Goal: Task Accomplishment & Management: Use online tool/utility

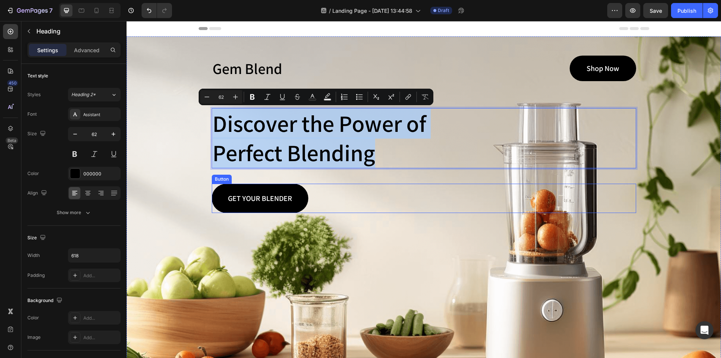
click at [297, 196] on link "GET YOUR BLENDER" at bounding box center [260, 198] width 97 height 29
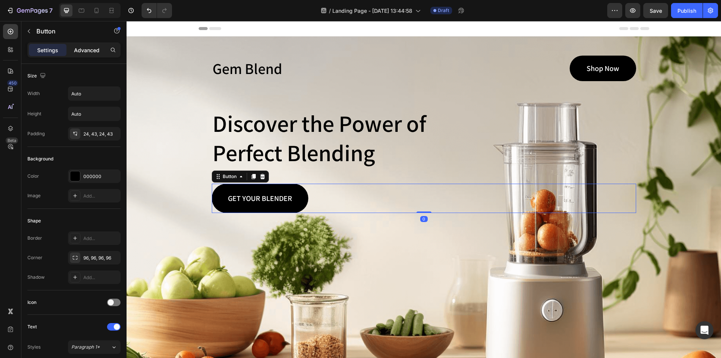
click at [84, 50] on p "Advanced" at bounding box center [87, 50] width 26 height 8
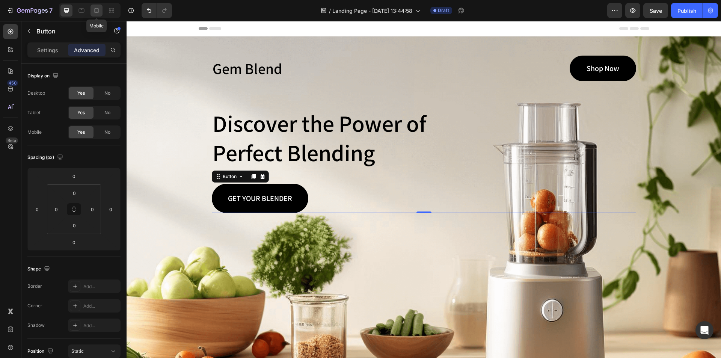
click at [99, 10] on icon at bounding box center [97, 11] width 8 height 8
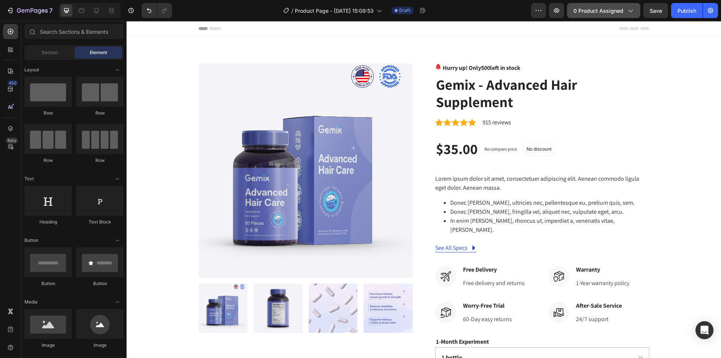
click at [607, 11] on span "0 product assigned" at bounding box center [599, 11] width 50 height 8
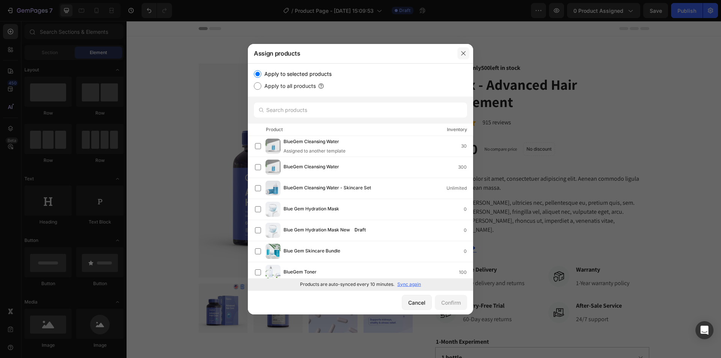
click at [467, 54] on button "button" at bounding box center [464, 53] width 12 height 12
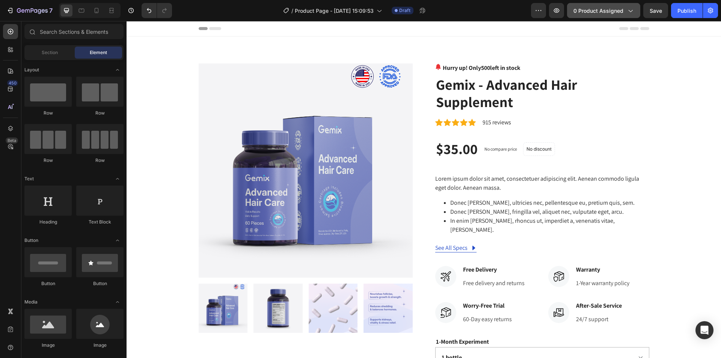
click at [602, 10] on span "0 product assigned" at bounding box center [599, 11] width 50 height 8
click at [608, 11] on span "0 product assigned" at bounding box center [599, 11] width 50 height 8
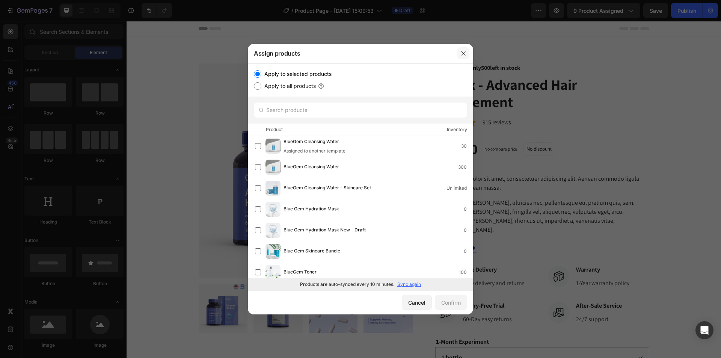
drag, startPoint x: 465, startPoint y: 54, endPoint x: 377, endPoint y: 91, distance: 95.0
click at [465, 54] on icon "button" at bounding box center [464, 53] width 6 height 6
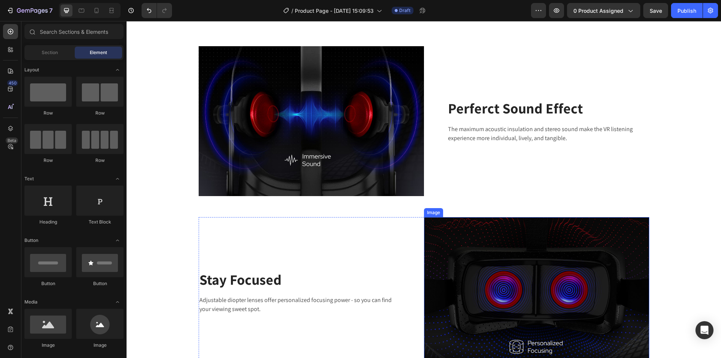
scroll to position [1164, 0]
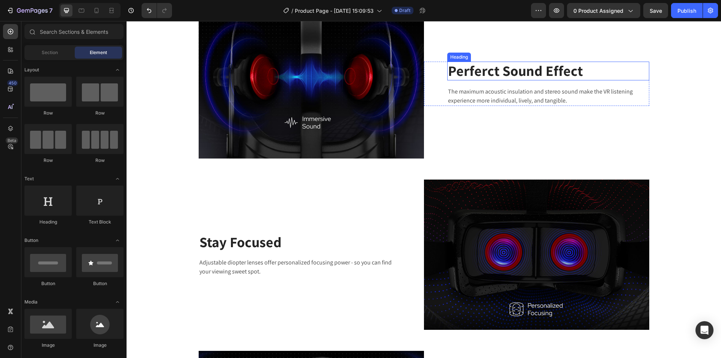
click at [512, 78] on p "Perferct Sound Effect" at bounding box center [548, 70] width 201 height 17
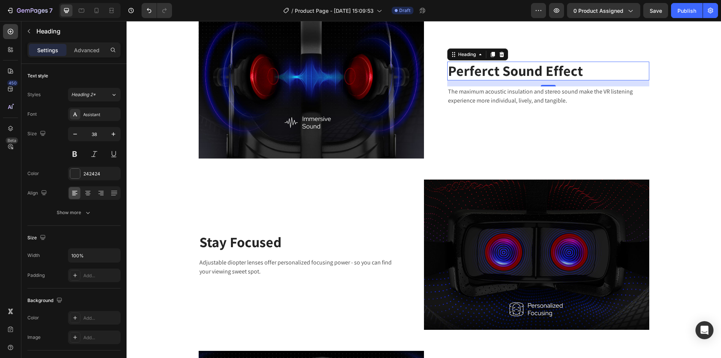
click at [512, 78] on p "Perferct Sound Effect" at bounding box center [548, 70] width 201 height 17
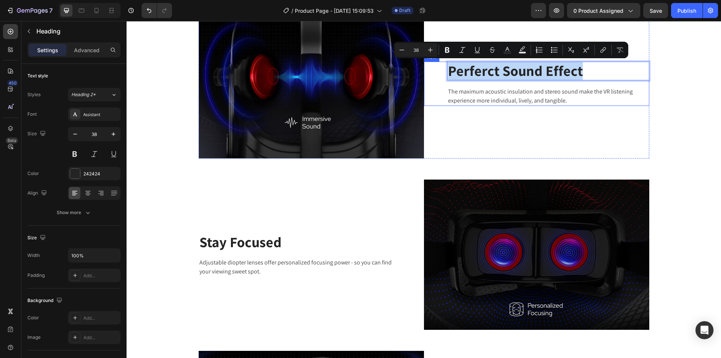
click at [501, 105] on div "The maximum acoustic insulation and stereo sound make the VR listening experien…" at bounding box center [548, 96] width 202 height 20
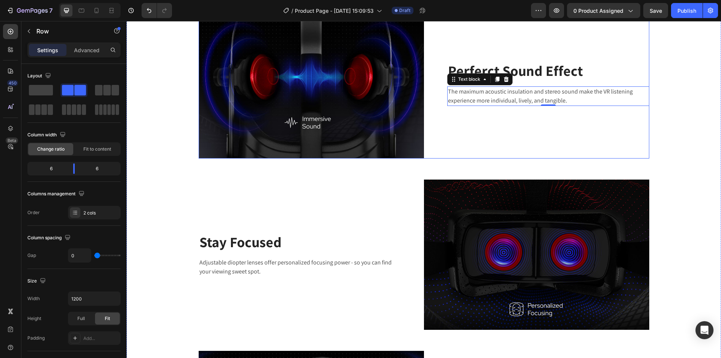
click at [503, 133] on div "Perferct Sound Effect Heading The maximum acoustic insulation and stereo sound …" at bounding box center [536, 84] width 225 height 150
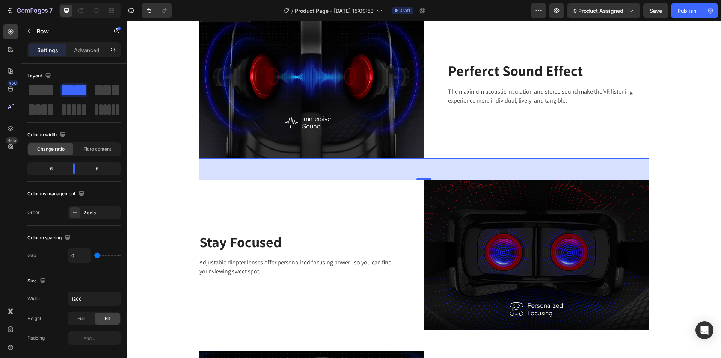
scroll to position [1127, 0]
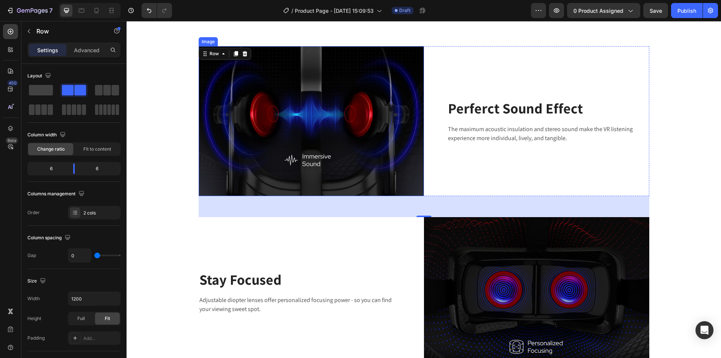
click at [249, 68] on img at bounding box center [311, 121] width 225 height 150
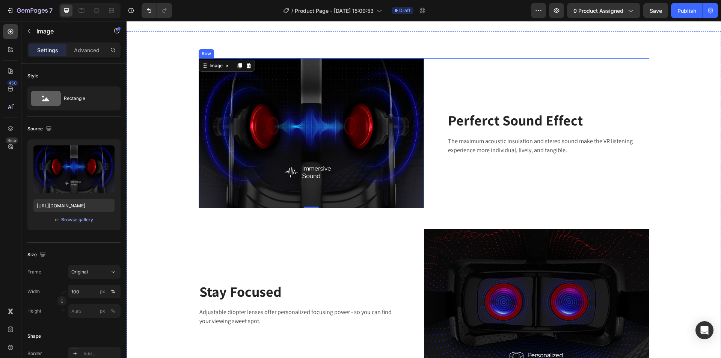
scroll to position [1062, 0]
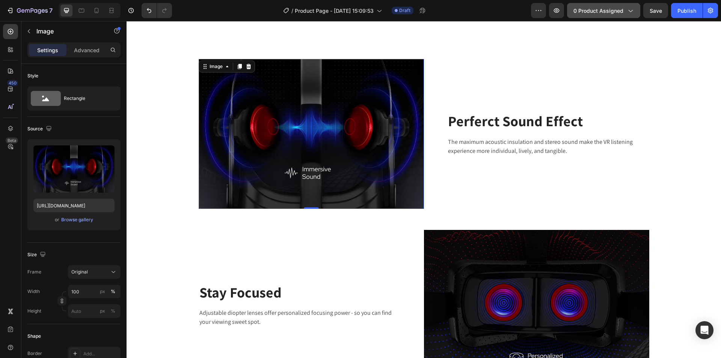
click at [610, 13] on span "0 product assigned" at bounding box center [599, 11] width 50 height 8
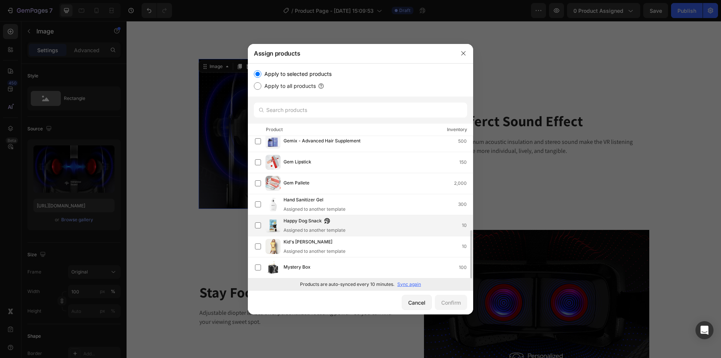
scroll to position [241, 0]
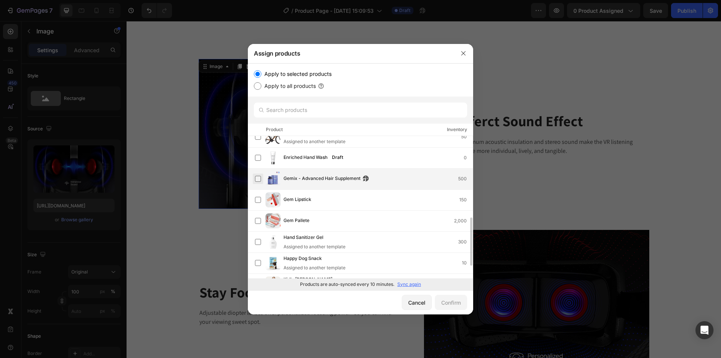
click at [260, 179] on label at bounding box center [258, 179] width 6 height 6
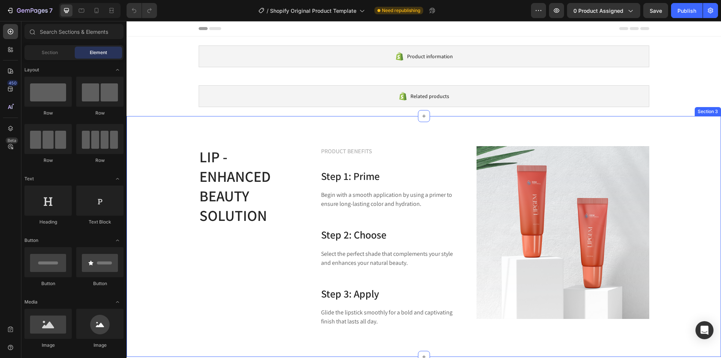
click at [307, 137] on div "LIP - ENHANCED BEAUTY SOLUTION Heading PRODUCT BENEFITS Text block Step 1: Prim…" at bounding box center [424, 236] width 595 height 241
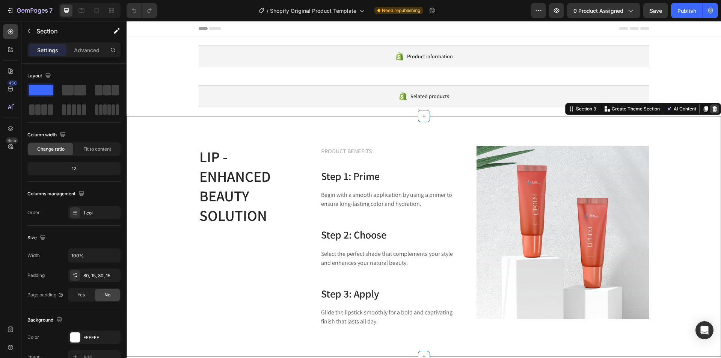
click at [713, 109] on icon at bounding box center [715, 108] width 5 height 5
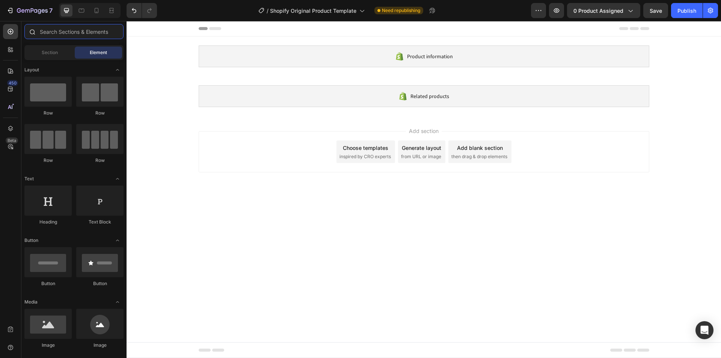
click at [63, 33] on input "text" at bounding box center [73, 31] width 99 height 15
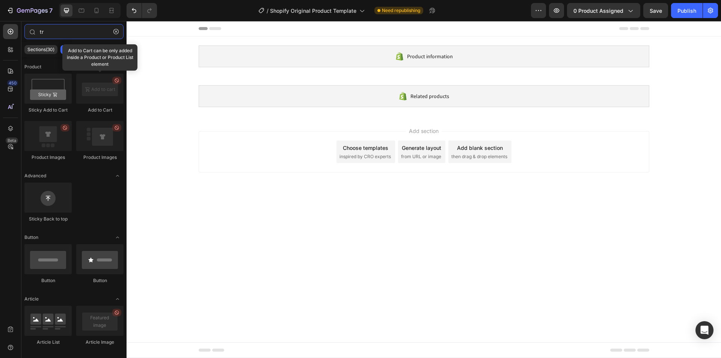
type input "t"
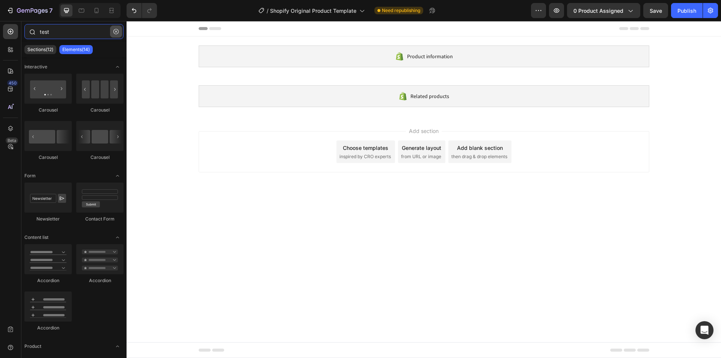
type input "test"
click at [115, 30] on icon "button" at bounding box center [115, 31] width 5 height 5
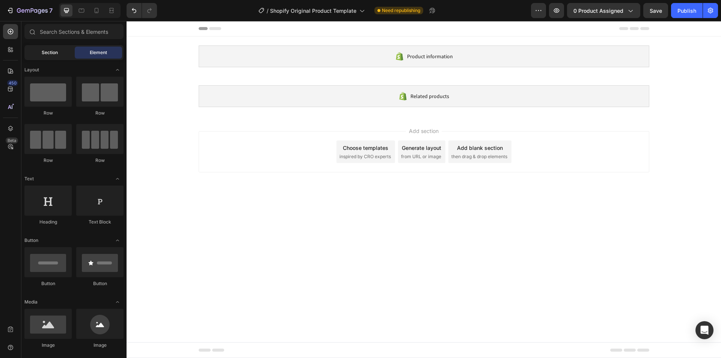
click at [46, 51] on span "Section" at bounding box center [50, 52] width 16 height 7
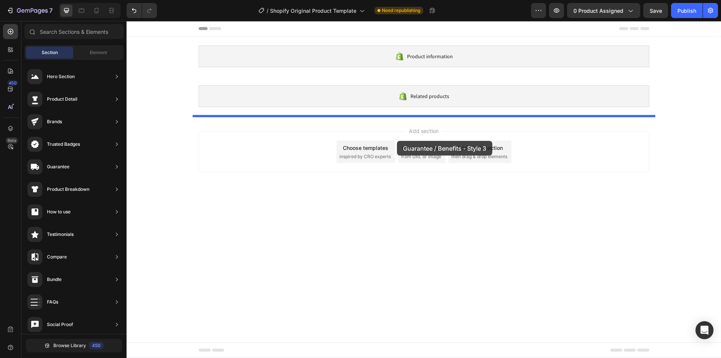
drag, startPoint x: 314, startPoint y: 157, endPoint x: 397, endPoint y: 141, distance: 84.2
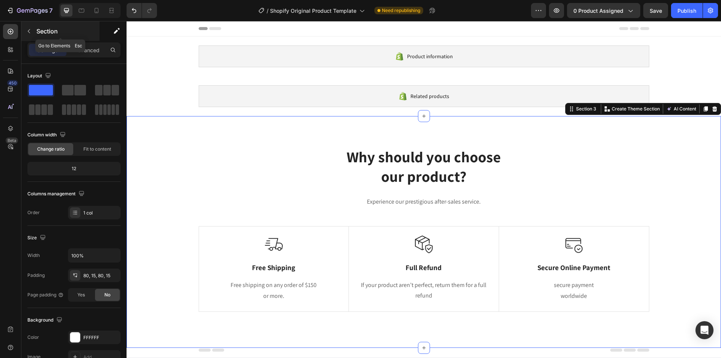
click at [28, 28] on button "button" at bounding box center [29, 31] width 12 height 12
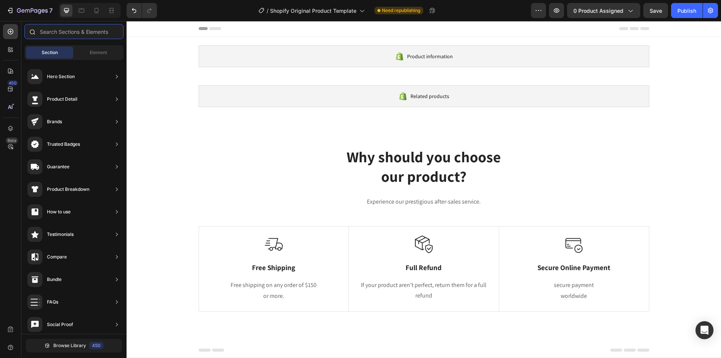
click at [59, 27] on input "text" at bounding box center [73, 31] width 99 height 15
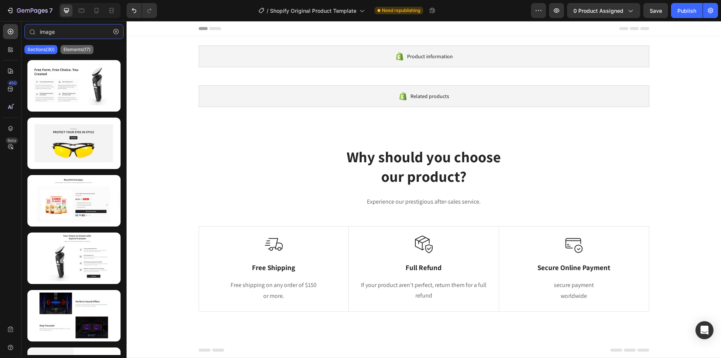
type input "image"
click at [78, 48] on p "Elements(17)" at bounding box center [76, 50] width 27 height 6
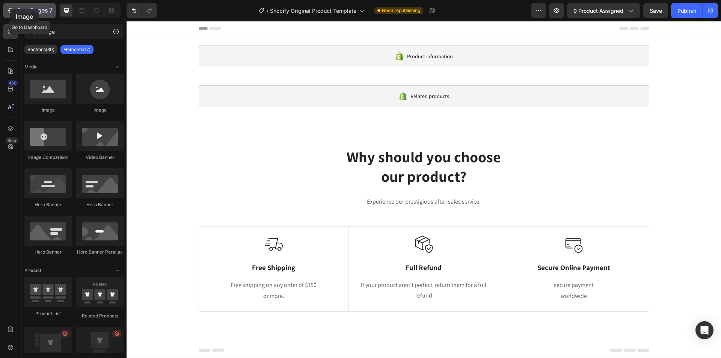
click at [9, 11] on icon "button" at bounding box center [10, 11] width 8 height 8
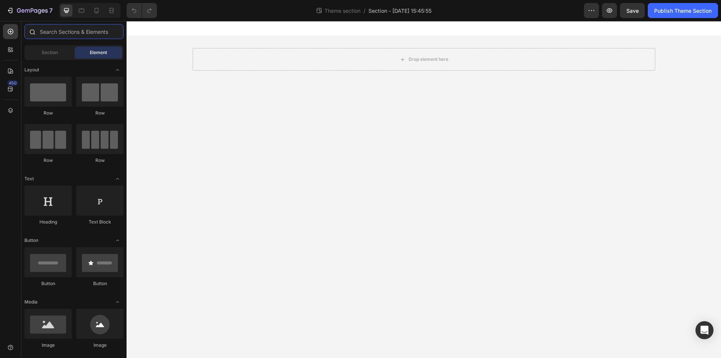
click at [51, 33] on input "text" at bounding box center [73, 31] width 99 height 15
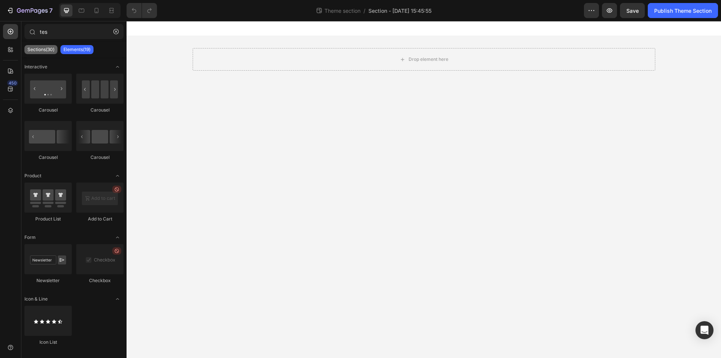
click at [30, 50] on p "Sections(30)" at bounding box center [40, 50] width 27 height 6
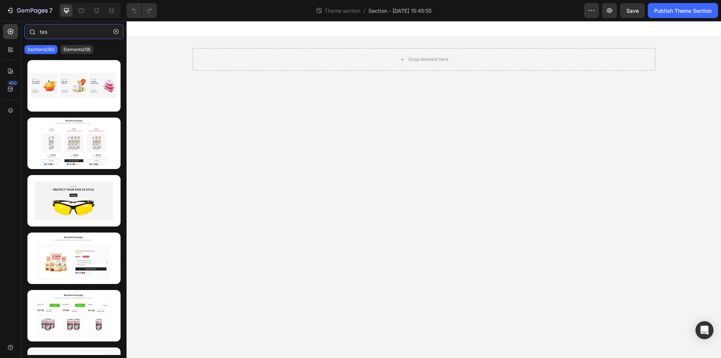
click at [57, 31] on input "tes" at bounding box center [73, 31] width 99 height 15
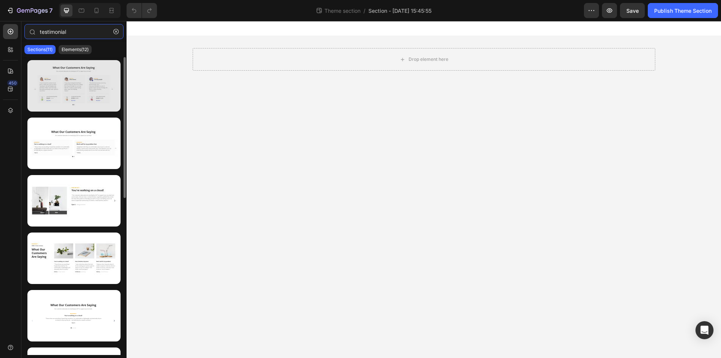
type input "testimonial"
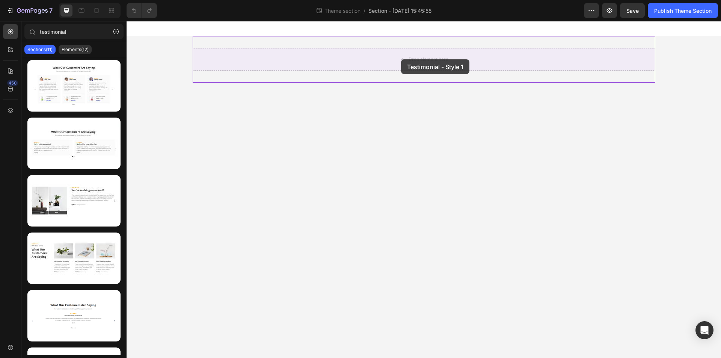
drag, startPoint x: 196, startPoint y: 107, endPoint x: 405, endPoint y: 57, distance: 214.1
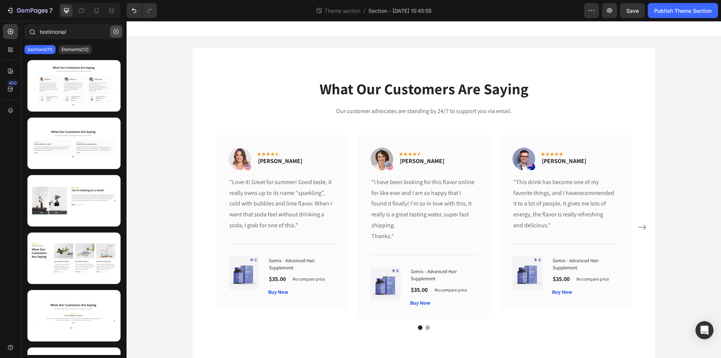
click at [114, 35] on button "button" at bounding box center [116, 32] width 12 height 12
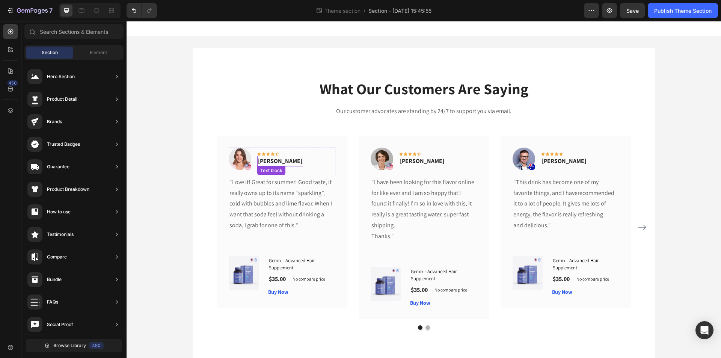
click at [275, 161] on p "Rita Carroll" at bounding box center [280, 161] width 44 height 9
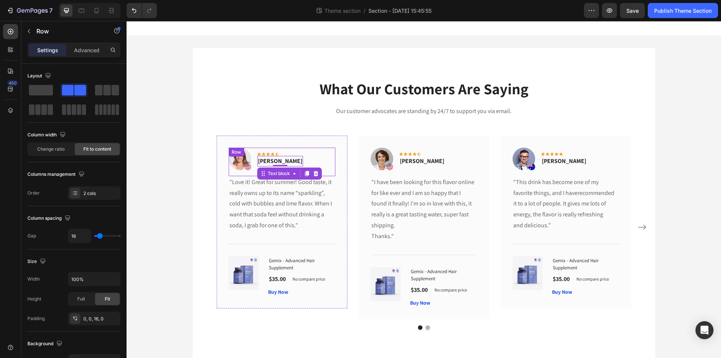
click at [307, 157] on div "Image Icon Icon Icon Icon Icon Row Rita Carroll Text block 0 Row" at bounding box center [282, 162] width 107 height 29
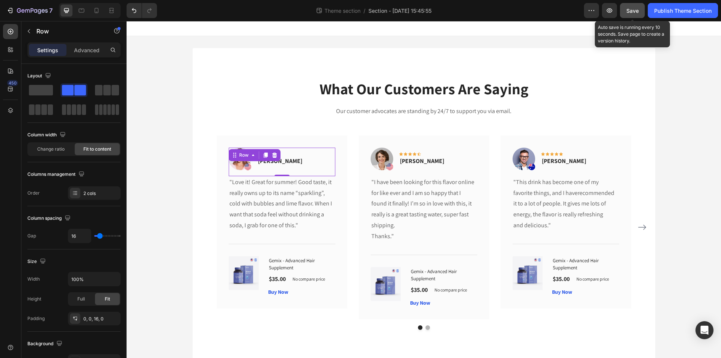
click at [633, 3] on button "Save" at bounding box center [632, 10] width 25 height 15
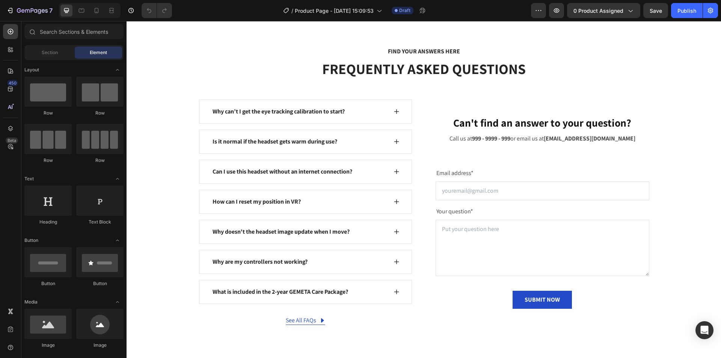
scroll to position [3080, 0]
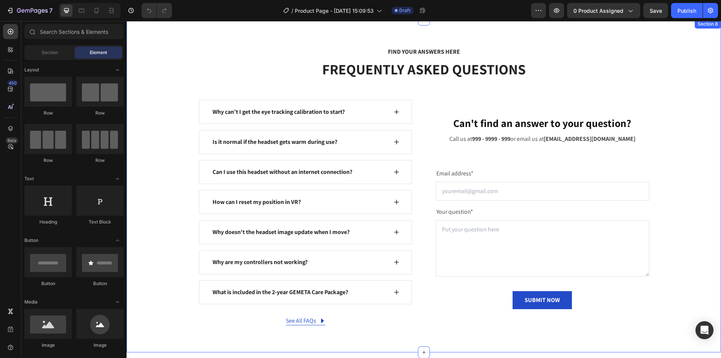
click at [610, 40] on div "FIND YOUR ANSWERS HERE Text block FREQUENTLY ASKED QUESTIONS Heading Row Why ca…" at bounding box center [424, 186] width 595 height 333
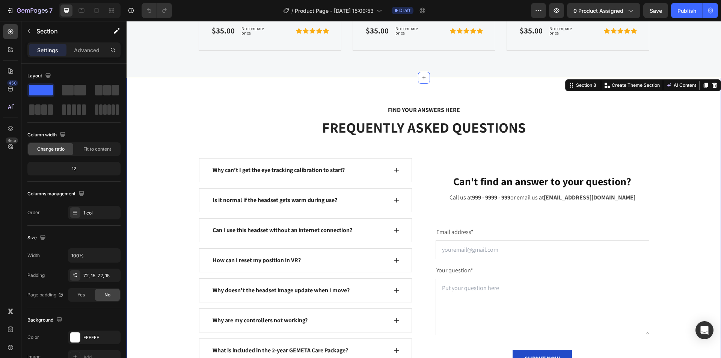
scroll to position [3060, 0]
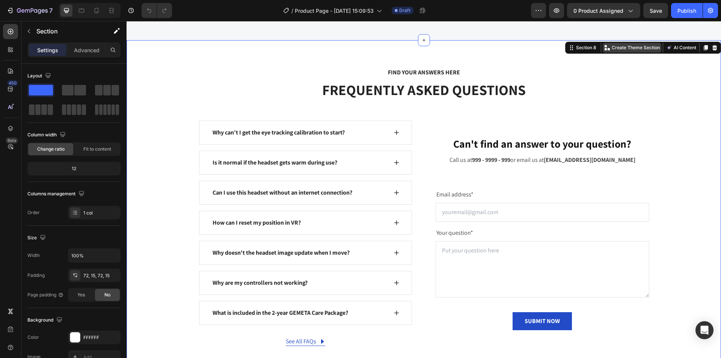
click at [625, 45] on p "Create Theme Section" at bounding box center [636, 47] width 48 height 7
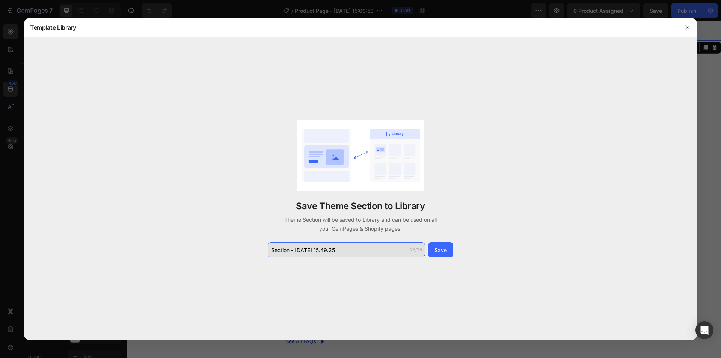
click at [323, 254] on input "Section - [DATE] 15:49:25" at bounding box center [346, 249] width 157 height 15
type input "T"
type input "g"
drag, startPoint x: 311, startPoint y: 251, endPoint x: 385, endPoint y: 255, distance: 73.7
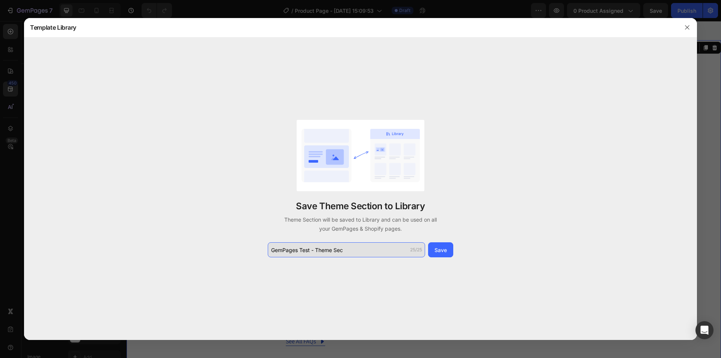
click at [379, 253] on input "GemPages Test - Theme Sec" at bounding box center [346, 249] width 157 height 15
type input "GemPages Test"
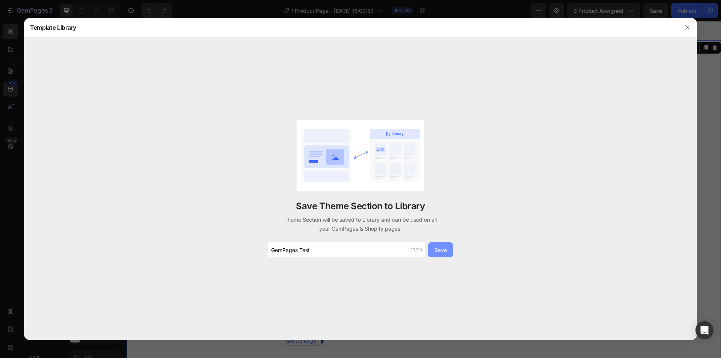
click at [446, 247] on div "Save" at bounding box center [441, 250] width 12 height 8
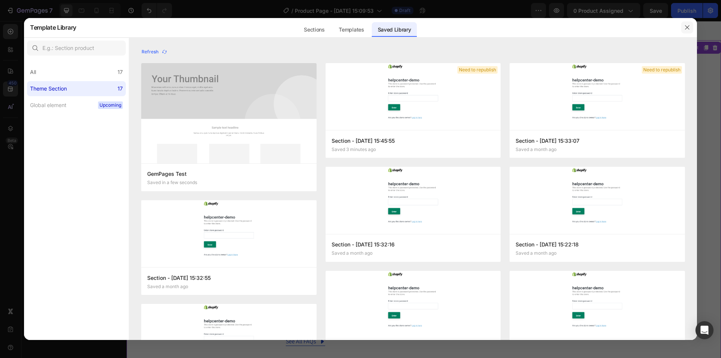
click at [690, 25] on icon "button" at bounding box center [687, 27] width 6 height 6
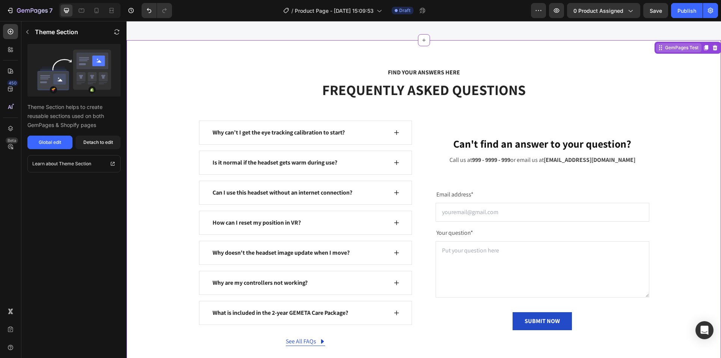
click at [676, 48] on div "GemPages Test" at bounding box center [682, 47] width 36 height 7
click at [9, 82] on div "450" at bounding box center [12, 83] width 11 height 6
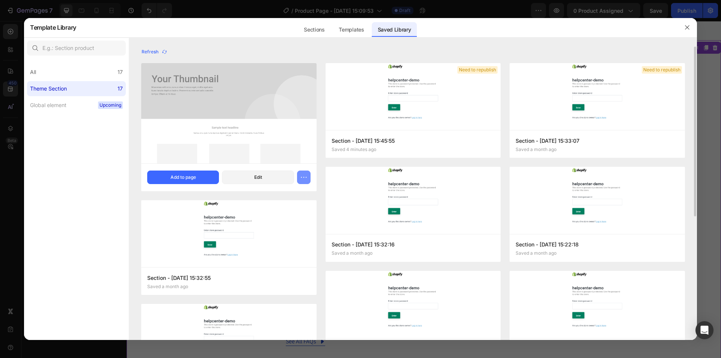
click at [302, 176] on icon "button" at bounding box center [304, 178] width 8 height 8
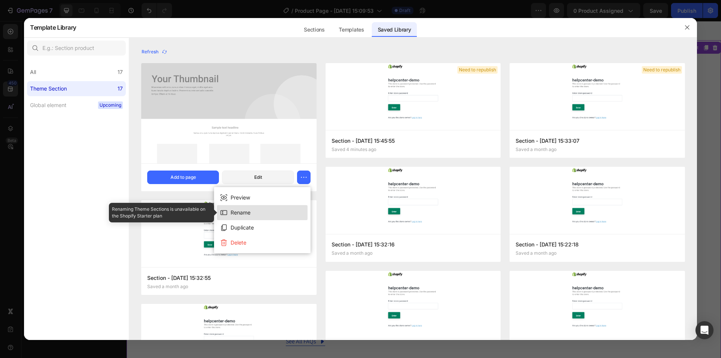
click at [254, 214] on button "Rename" at bounding box center [262, 212] width 91 height 15
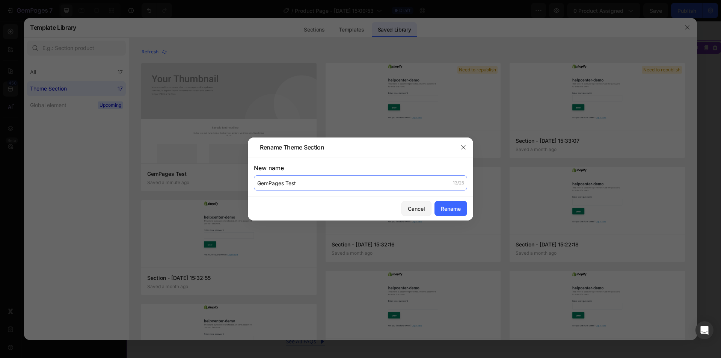
click at [286, 186] on input "GemPages Test" at bounding box center [360, 182] width 213 height 15
click at [408, 205] on div "Cancel" at bounding box center [416, 209] width 17 height 8
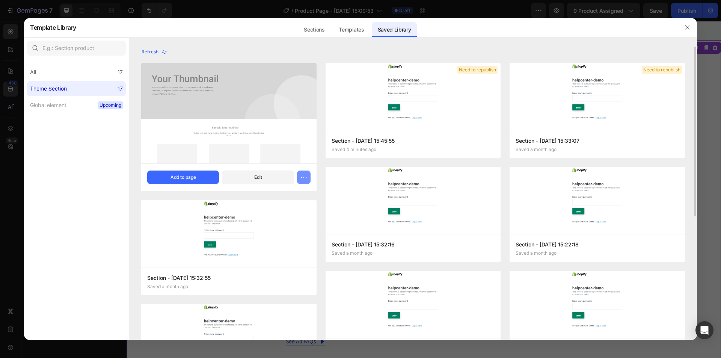
click at [301, 174] on icon "button" at bounding box center [304, 178] width 8 height 8
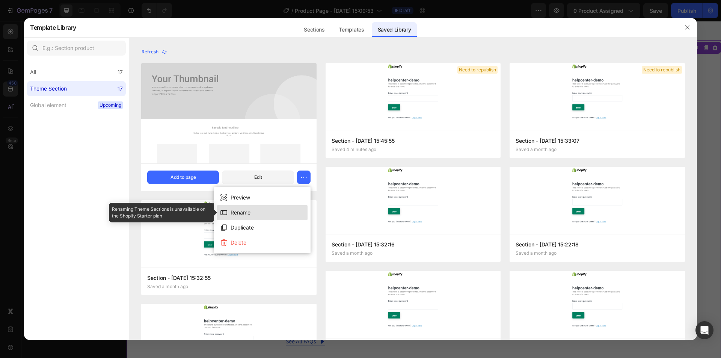
click at [244, 214] on div "Rename" at bounding box center [241, 212] width 20 height 9
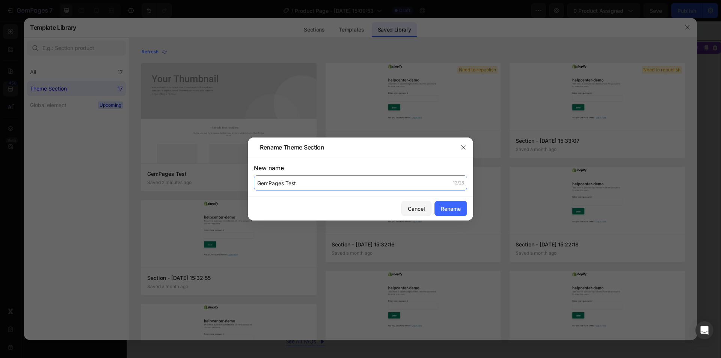
click at [279, 184] on input "GemPages Test" at bounding box center [360, 182] width 213 height 15
type input "My Theme Section 1"
click at [438, 209] on button "Rename" at bounding box center [451, 208] width 33 height 15
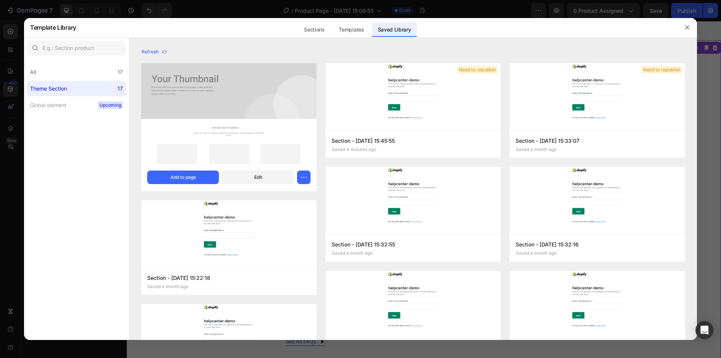
click at [488, 32] on div "Sections Templates Existing pages Saved Library Templates Saved Library" at bounding box center [357, 28] width 562 height 20
click at [476, 47] on div "Refresh" at bounding box center [413, 52] width 544 height 11
click at [38, 209] on div "All 17 Theme Section 17 Global element Upcoming" at bounding box center [76, 200] width 105 height 282
click at [53, 74] on div "All 17" at bounding box center [76, 72] width 99 height 15
click at [54, 91] on div "Theme Section" at bounding box center [48, 88] width 37 height 9
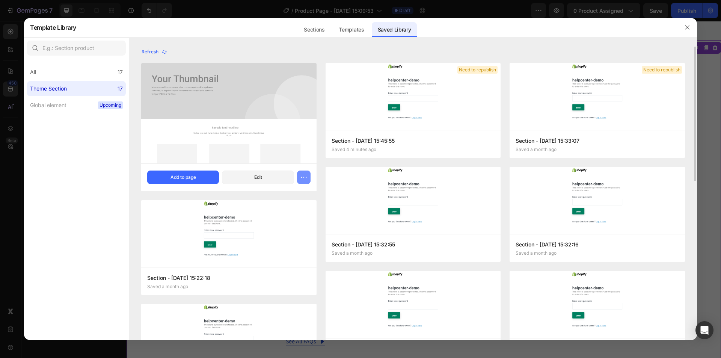
click at [299, 177] on button "button" at bounding box center [304, 178] width 14 height 14
